Goal: Navigation & Orientation: Find specific page/section

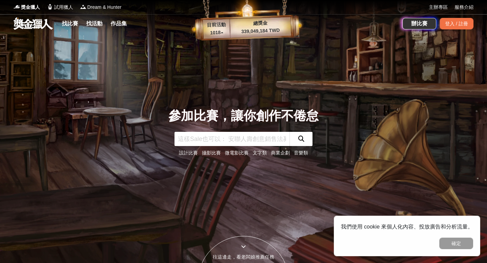
click at [26, 26] on link at bounding box center [33, 23] width 41 height 13
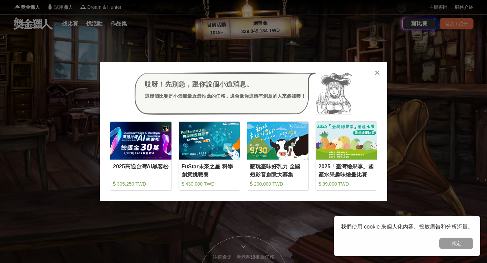
click at [376, 75] on icon at bounding box center [377, 72] width 5 height 7
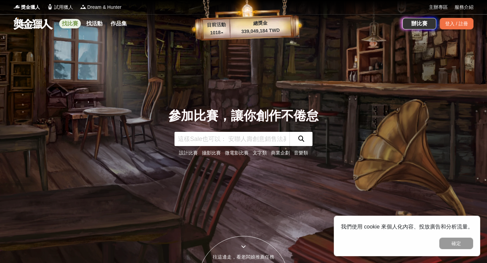
click at [65, 24] on link "找比賽" at bounding box center [70, 23] width 22 height 9
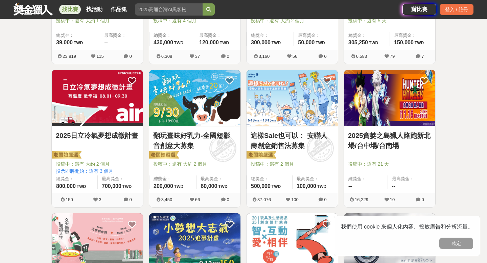
scroll to position [270, 0]
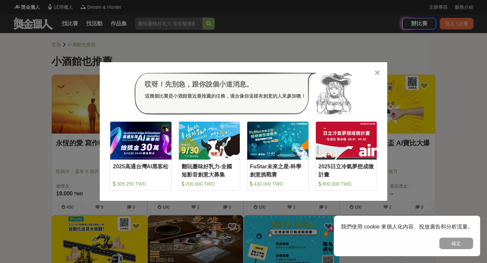
click at [376, 70] on icon at bounding box center [377, 72] width 5 height 7
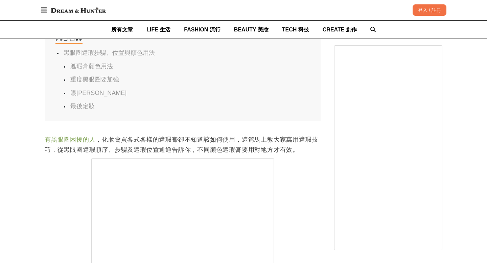
scroll to position [482, 0]
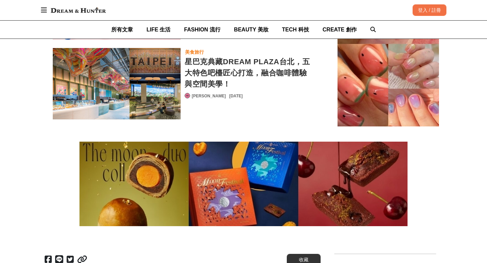
scroll to position [0, 552]
